Goal: Entertainment & Leisure: Browse casually

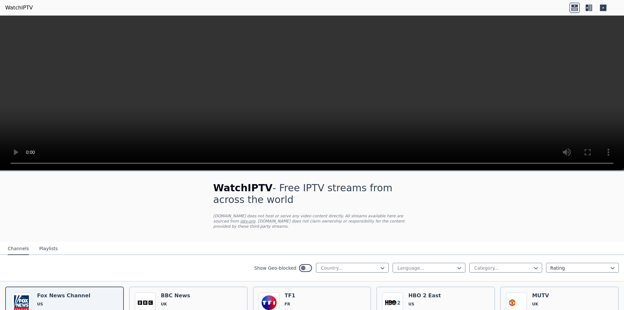
click at [332, 264] on div at bounding box center [349, 267] width 59 height 6
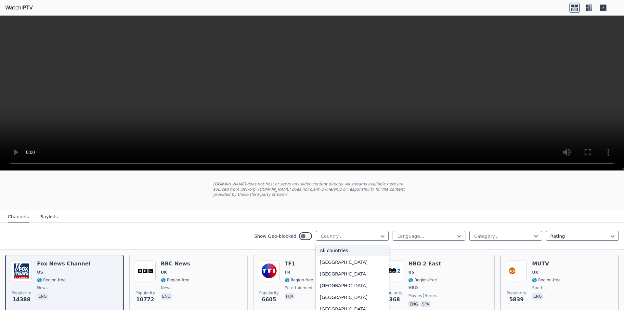
scroll to position [130, 0]
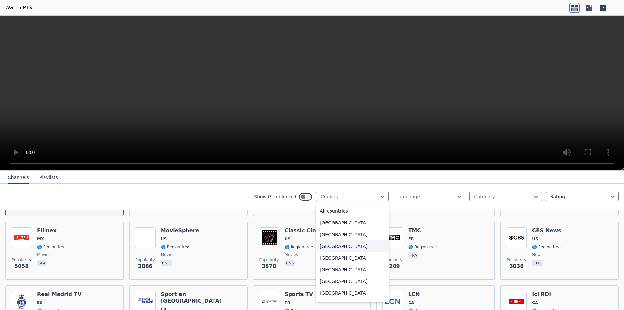
click at [332, 245] on div "[GEOGRAPHIC_DATA]" at bounding box center [352, 246] width 73 height 12
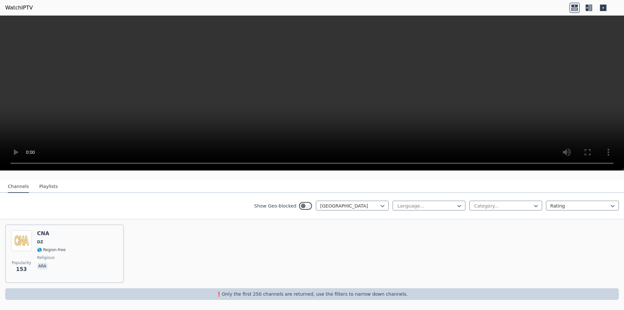
scroll to position [57, 0]
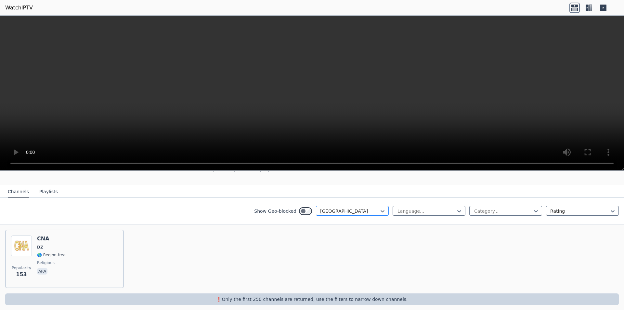
click at [341, 208] on div at bounding box center [349, 211] width 59 height 6
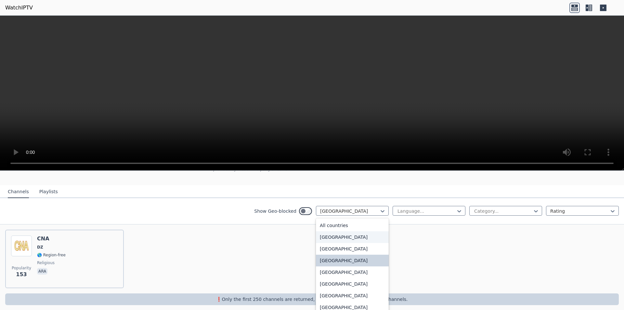
click at [339, 233] on div "[GEOGRAPHIC_DATA]" at bounding box center [352, 237] width 73 height 12
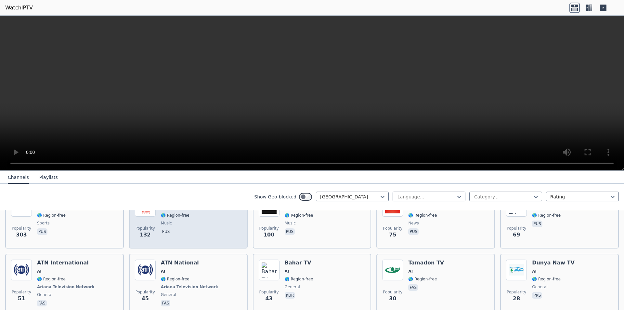
scroll to position [97, 0]
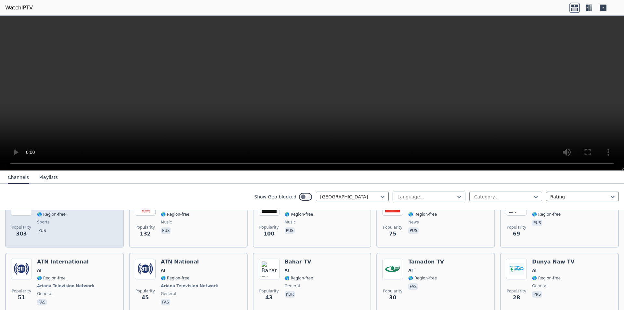
click at [74, 222] on div "Popularity 303 RTA Sport AF 🌎 Region-free sports pus" at bounding box center [64, 218] width 107 height 47
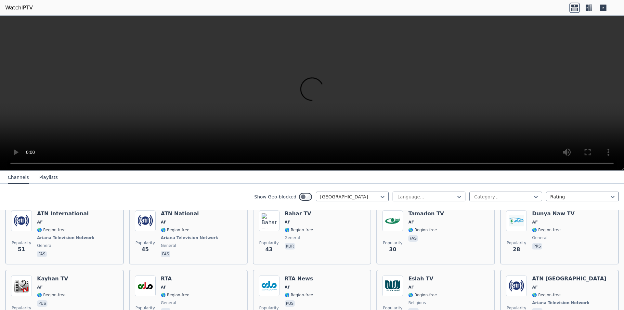
scroll to position [162, 0]
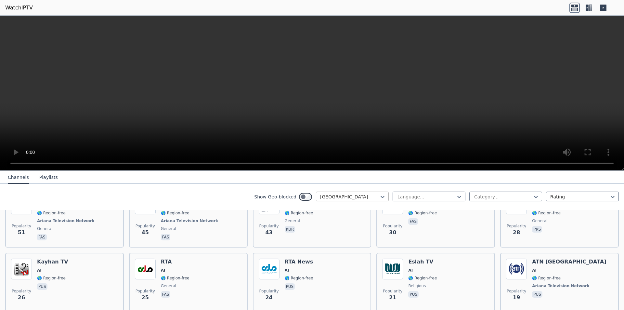
click at [366, 195] on div at bounding box center [349, 196] width 59 height 6
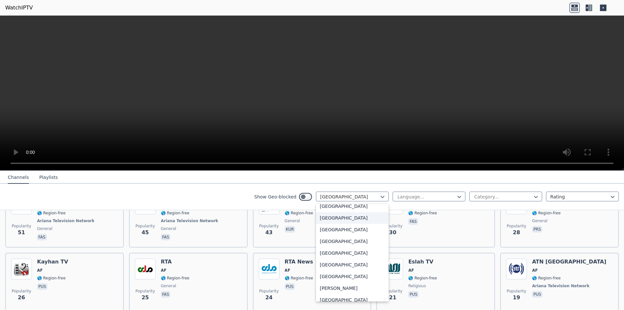
scroll to position [357, 0]
click at [344, 243] on div "[GEOGRAPHIC_DATA]" at bounding box center [352, 240] width 73 height 12
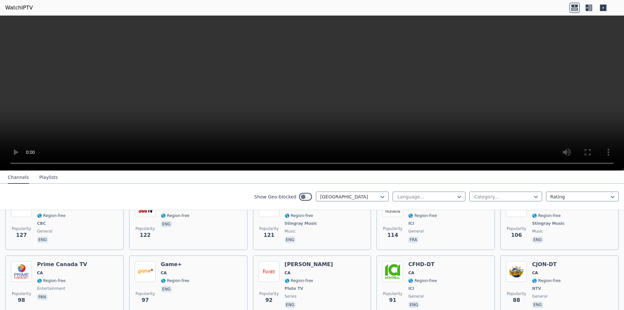
scroll to position [292, 0]
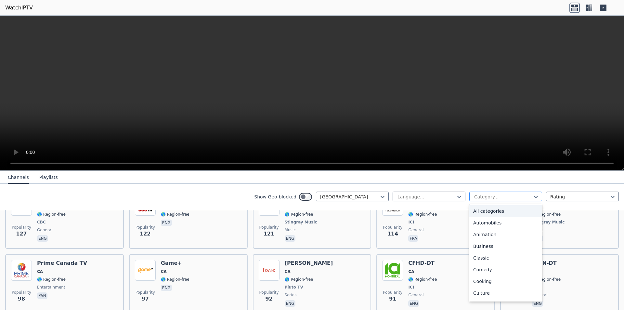
click at [495, 195] on div at bounding box center [502, 196] width 59 height 6
click at [487, 270] on div "Sports" at bounding box center [505, 271] width 73 height 12
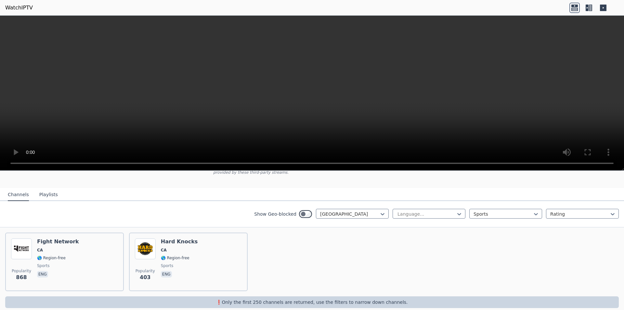
scroll to position [57, 0]
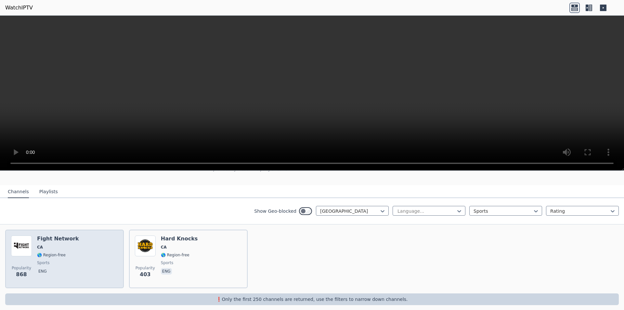
click at [81, 239] on div "Popularity 868 Fight Network CA 🌎 Region-free sports eng" at bounding box center [64, 258] width 107 height 47
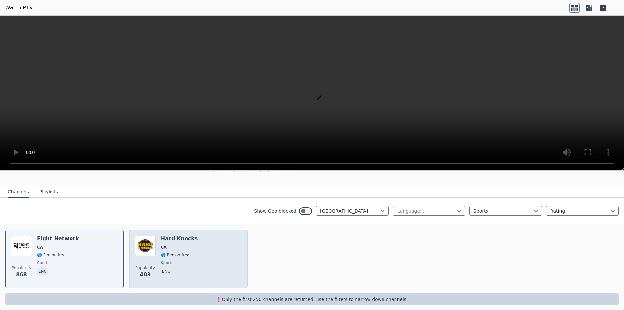
click at [204, 241] on div "Popularity 403 Hard Knocks CA 🌎 Region-free sports eng" at bounding box center [188, 258] width 107 height 47
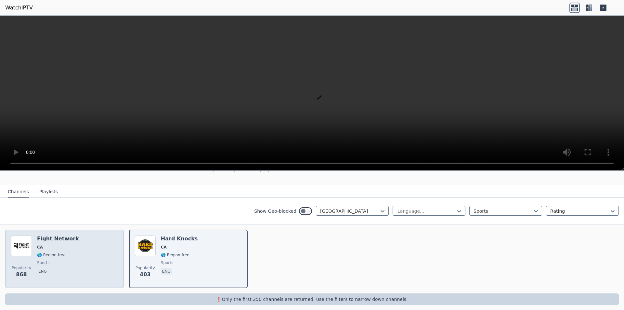
click at [64, 252] on span "🌎 Region-free" at bounding box center [58, 254] width 42 height 5
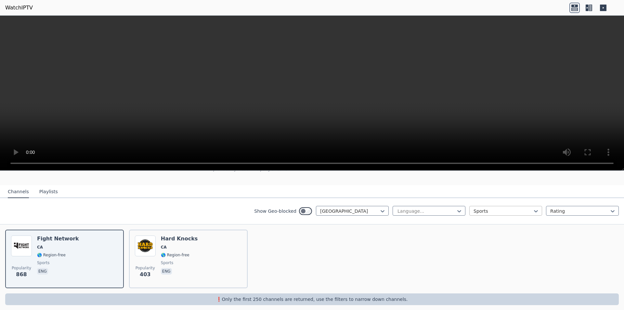
click at [484, 208] on div at bounding box center [502, 211] width 59 height 6
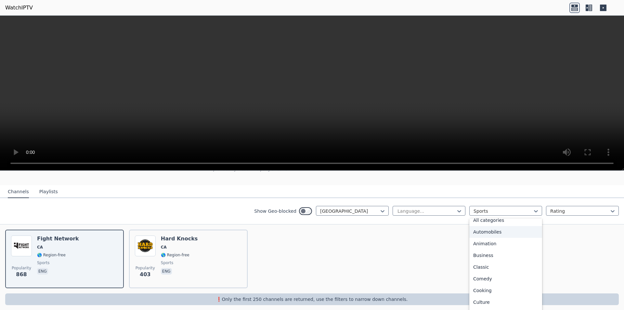
scroll to position [0, 0]
click at [486, 220] on div "All categories" at bounding box center [505, 225] width 73 height 12
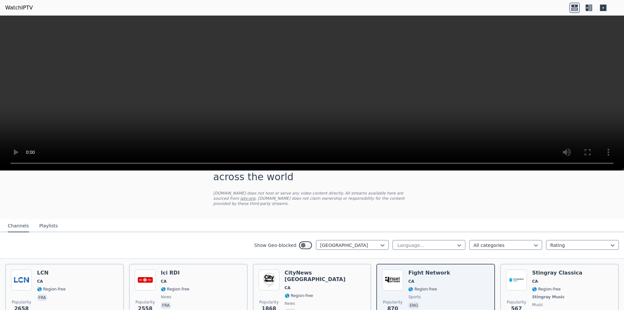
scroll to position [66, 0]
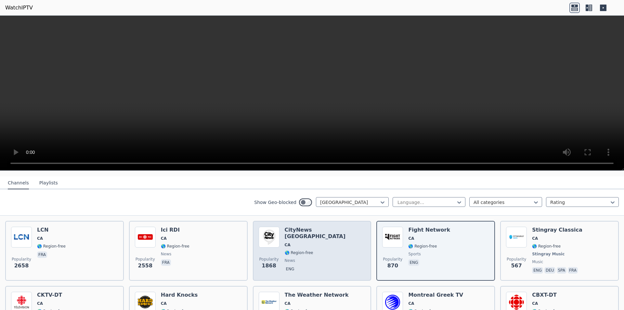
click at [311, 258] on span "news" at bounding box center [325, 260] width 81 height 5
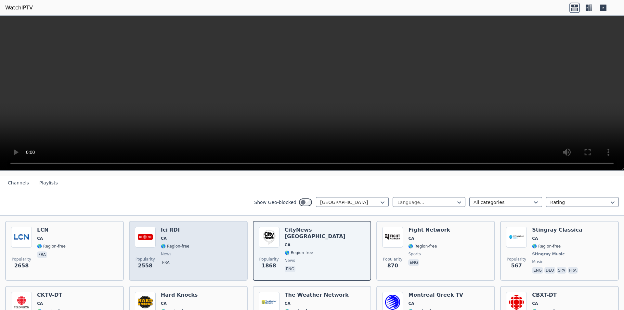
click at [214, 244] on div "Popularity [GEOGRAPHIC_DATA] CA 🌎 Region-free news fra" at bounding box center [188, 250] width 107 height 48
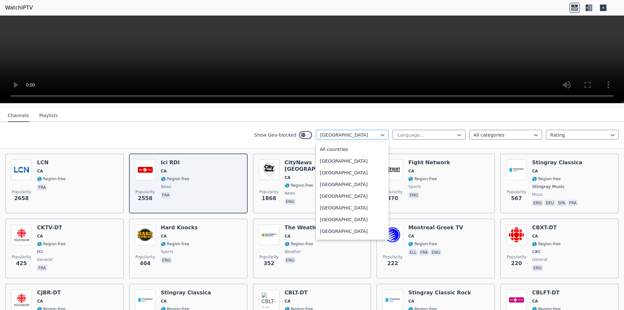
click at [344, 130] on div "[GEOGRAPHIC_DATA]" at bounding box center [352, 135] width 73 height 10
click at [341, 213] on div "[GEOGRAPHIC_DATA]" at bounding box center [352, 216] width 73 height 12
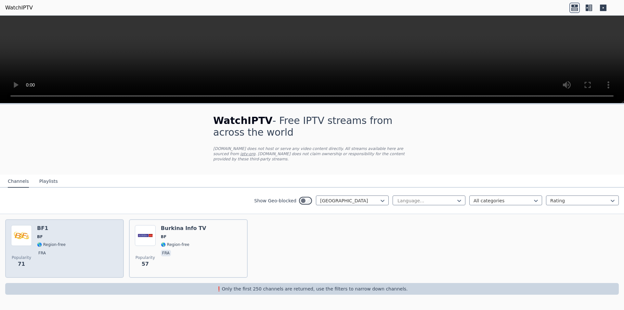
click at [106, 230] on div "Popularity 71 BF1 BF 🌎 Region-free fra" at bounding box center [64, 248] width 107 height 47
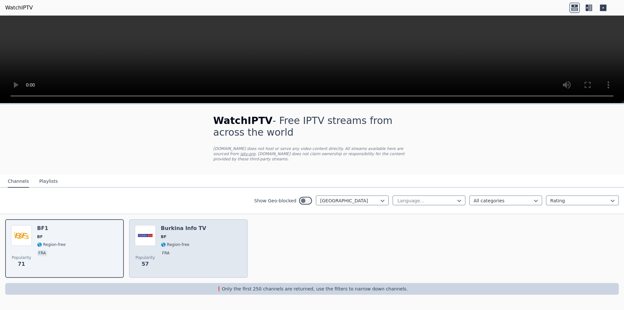
click at [199, 251] on div "Popularity 57 Burkina Info TV BF 🌎 Region-free fra" at bounding box center [188, 248] width 107 height 47
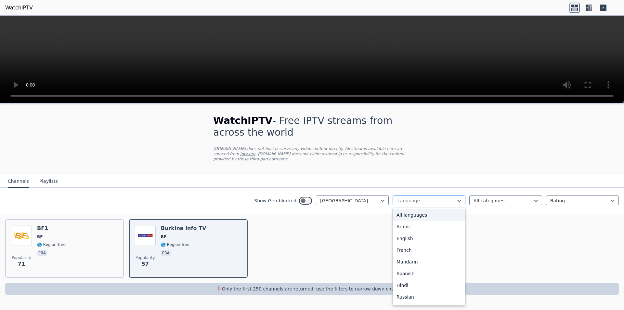
click at [426, 197] on div at bounding box center [426, 200] width 59 height 6
click at [415, 197] on div at bounding box center [426, 200] width 59 height 6
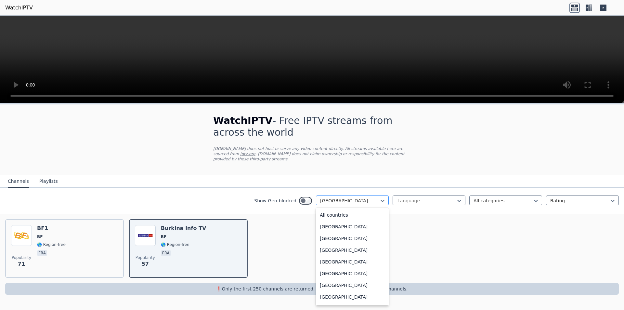
click at [340, 197] on div at bounding box center [349, 200] width 59 height 6
click at [339, 285] on div "[GEOGRAPHIC_DATA]" at bounding box center [352, 287] width 73 height 12
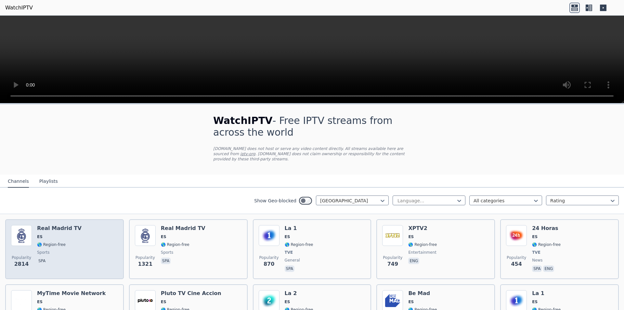
click at [73, 234] on div "Real Madrid TV ES 🌎 Region-free sports spa" at bounding box center [59, 249] width 45 height 48
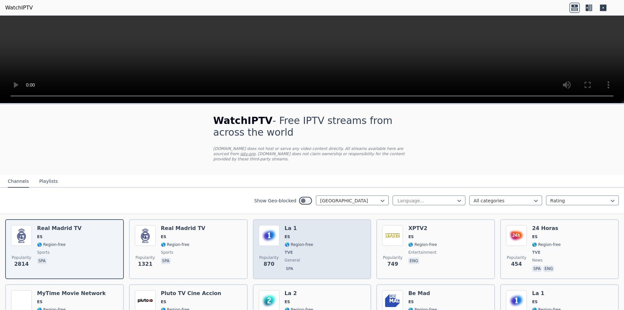
click at [338, 248] on div "Popularity 870 La 1 ES 🌎 Region-free TVE general spa" at bounding box center [312, 249] width 107 height 48
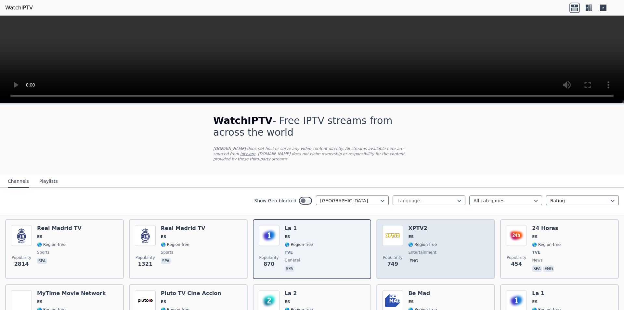
click at [451, 241] on div "Popularity 749 XPTV2 ES 🌎 Region-free entertainment eng" at bounding box center [435, 249] width 107 height 48
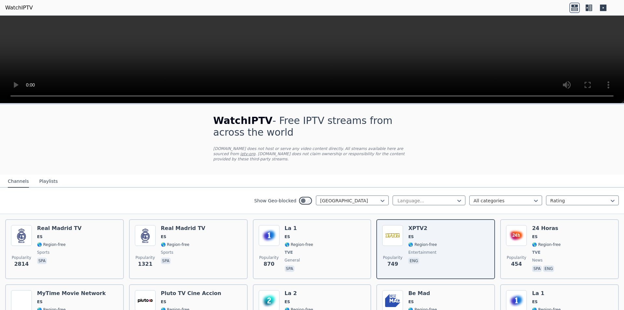
click at [505, 200] on div "Language... All categories Rating" at bounding box center [505, 200] width 226 height 10
click at [505, 198] on div at bounding box center [502, 200] width 59 height 6
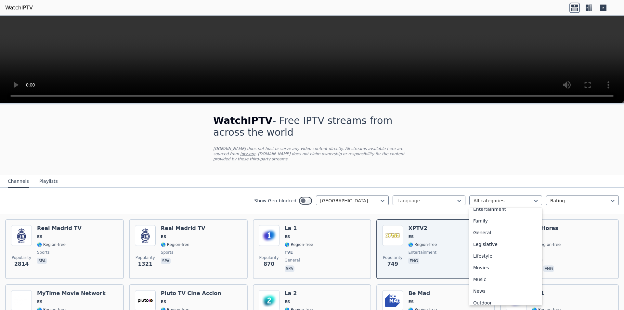
scroll to position [221, 0]
click at [503, 271] on div "Sports" at bounding box center [505, 275] width 73 height 12
